Goal: Information Seeking & Learning: Learn about a topic

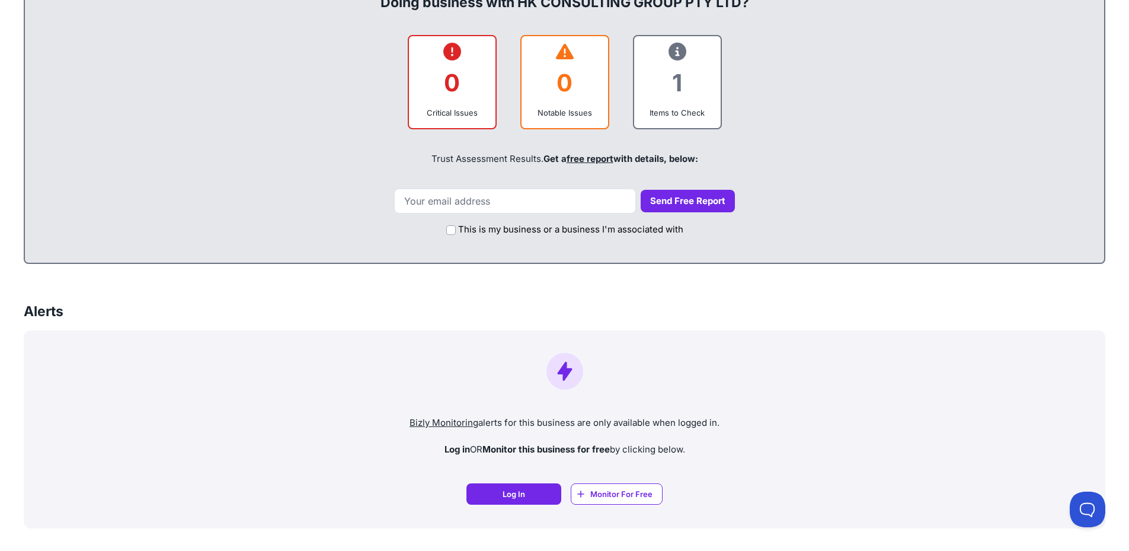
scroll to position [474, 0]
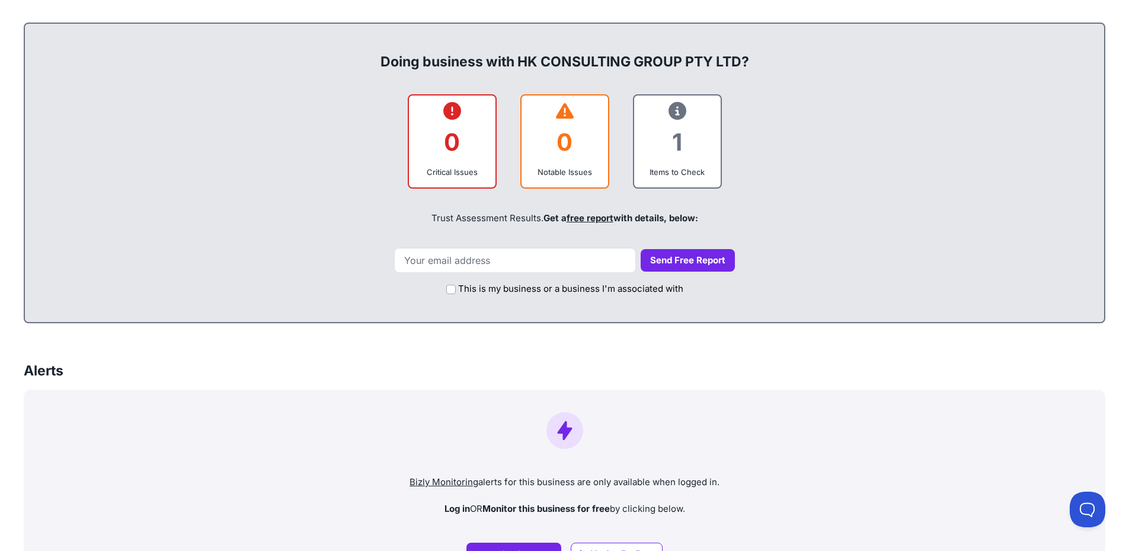
drag, startPoint x: 593, startPoint y: 148, endPoint x: 560, endPoint y: 155, distance: 33.8
click at [560, 155] on div "0" at bounding box center [565, 142] width 68 height 48
click at [684, 111] on icon at bounding box center [678, 111] width 18 height 1
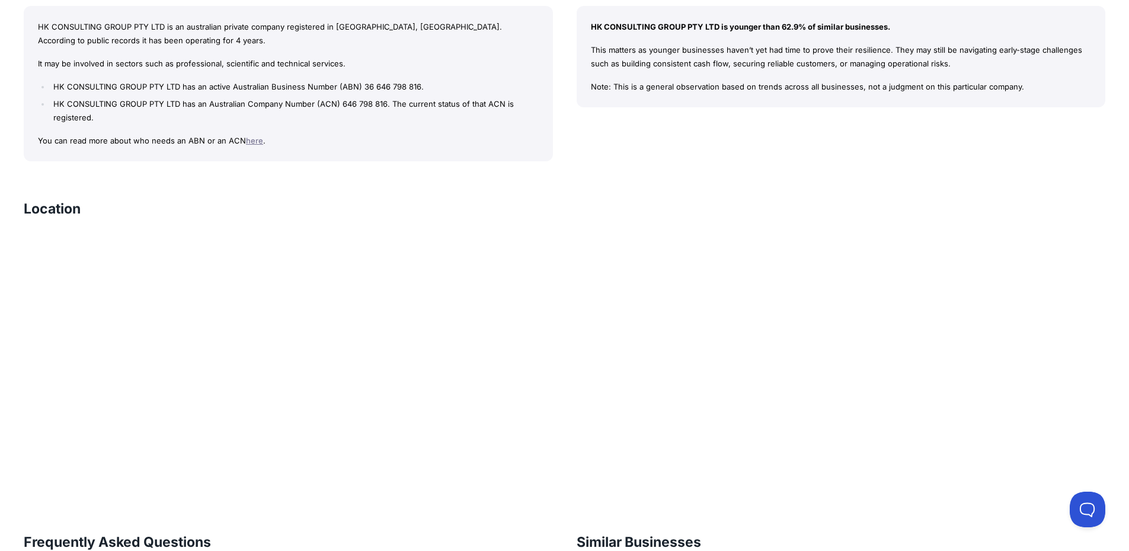
scroll to position [1126, 0]
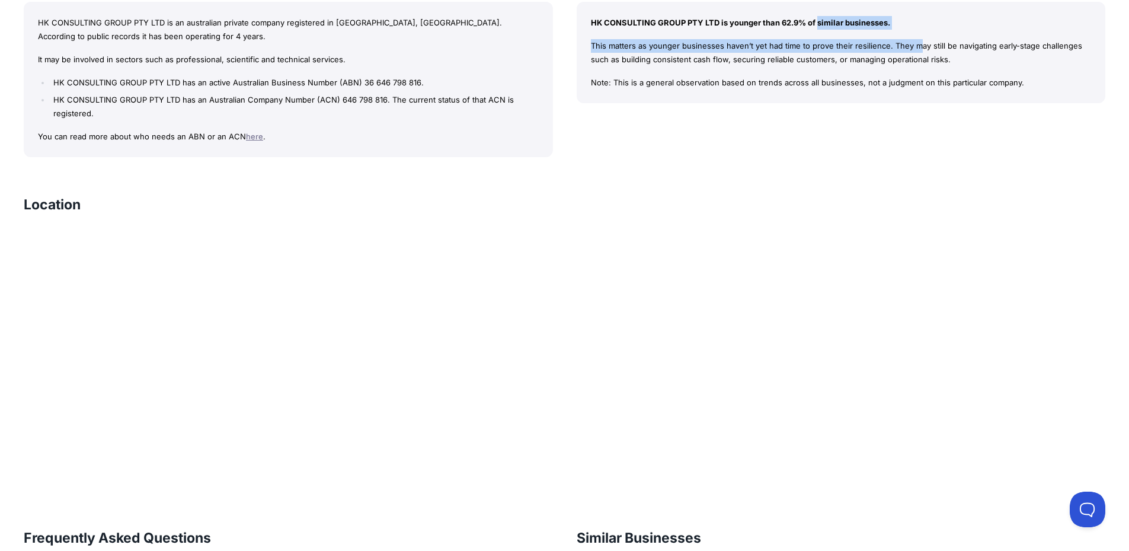
drag, startPoint x: 737, startPoint y: 25, endPoint x: 814, endPoint y: 45, distance: 79.5
click at [814, 45] on div "HK CONSULTING GROUP PTY LTD is younger than 62.9% of similar businesses. This m…" at bounding box center [841, 53] width 529 height 102
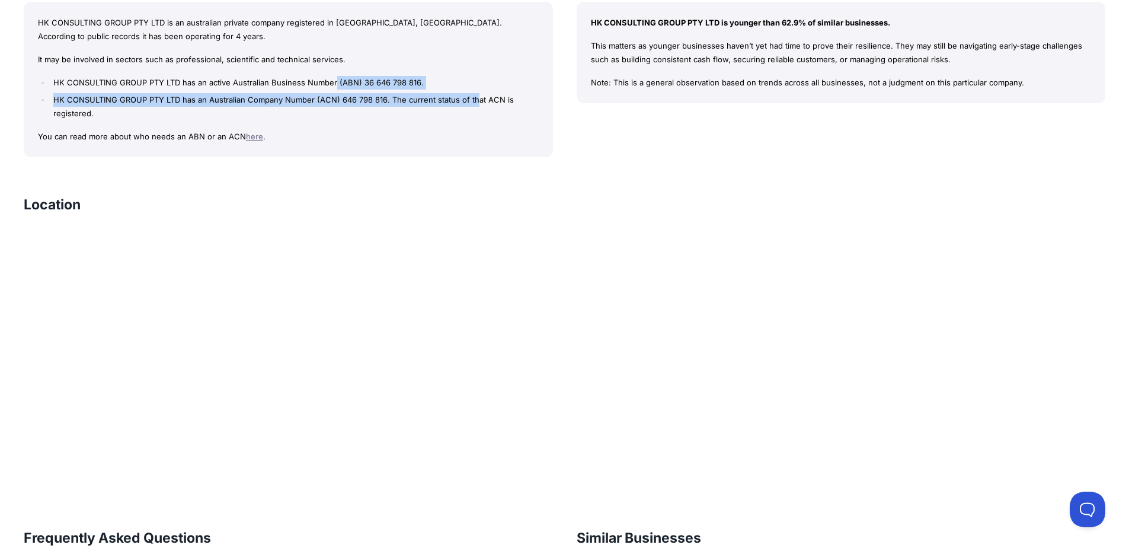
drag, startPoint x: 335, startPoint y: 82, endPoint x: 477, endPoint y: 100, distance: 142.3
click at [477, 100] on ul "HK CONSULTING GROUP PTY LTD has an active Australian Business Number (ABN) 36 6…" at bounding box center [288, 98] width 501 height 44
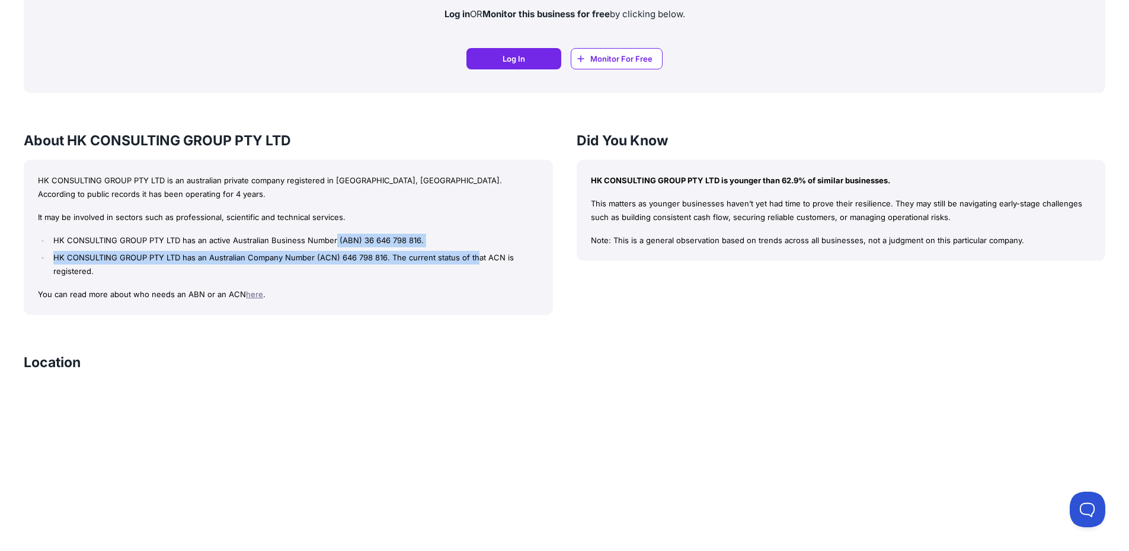
scroll to position [948, 0]
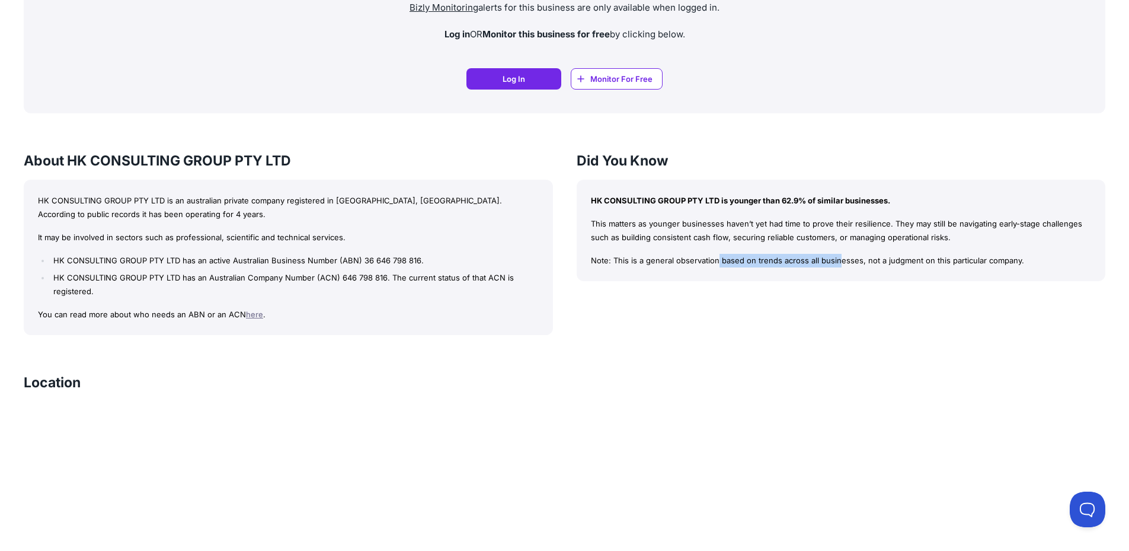
drag, startPoint x: 626, startPoint y: 251, endPoint x: 748, endPoint y: 269, distance: 122.9
click at [748, 269] on div "HK CONSULTING GROUP PTY LTD is younger than 62.9% of similar businesses. This m…" at bounding box center [841, 231] width 529 height 102
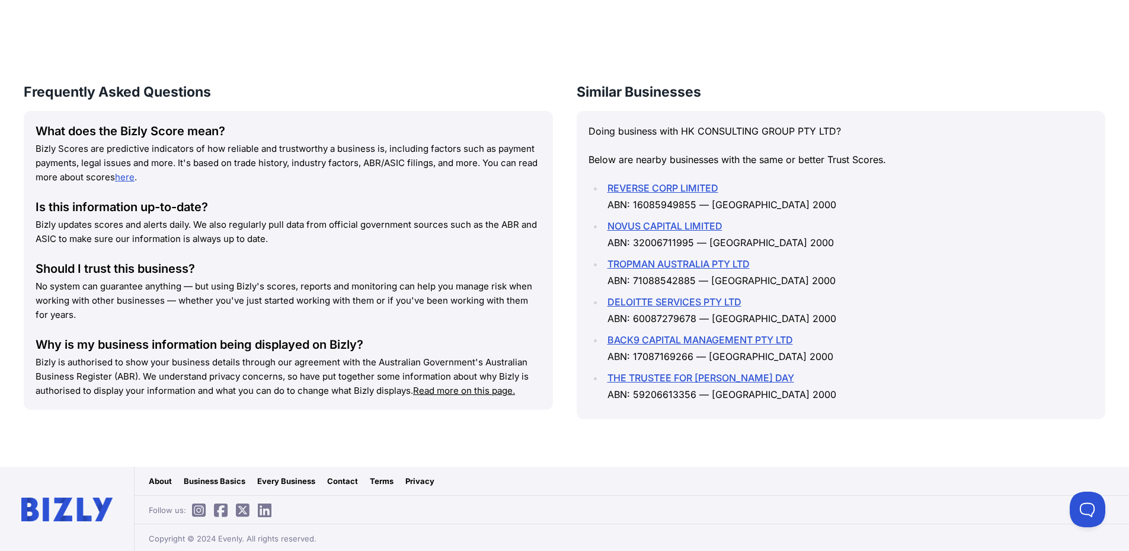
scroll to position [1573, 0]
